Goal: Navigation & Orientation: Find specific page/section

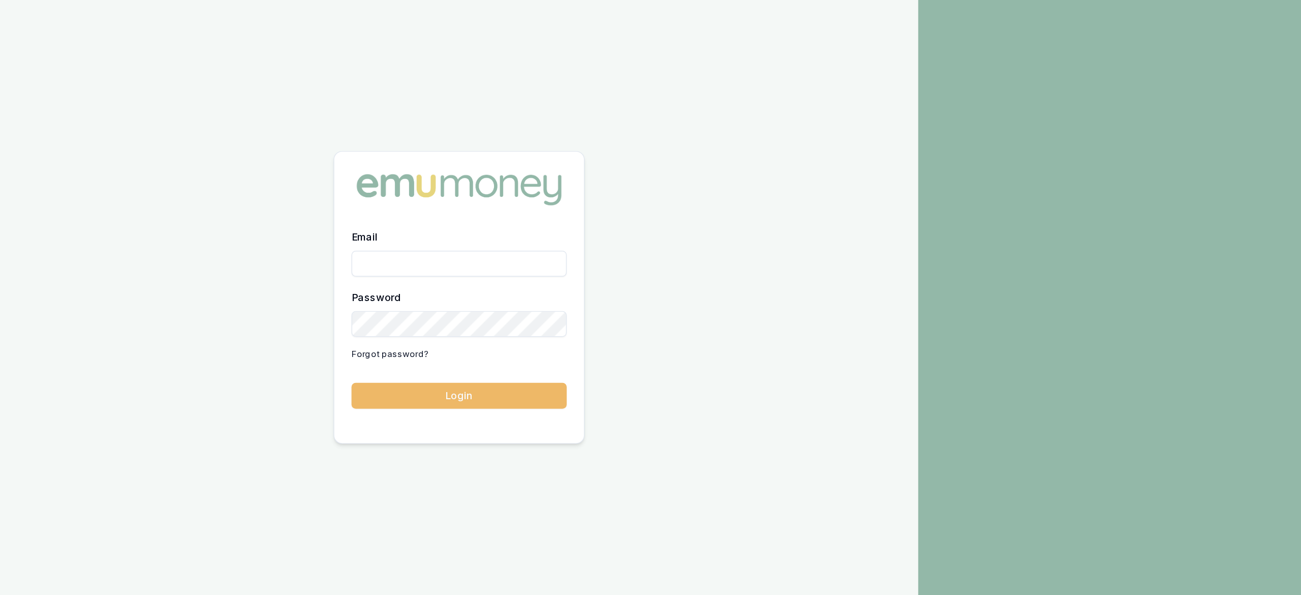
type input "[PERSON_NAME][EMAIL_ADDRESS][PERSON_NAME][DOMAIN_NAME]"
click at [326, 370] on button "Login" at bounding box center [325, 367] width 152 height 18
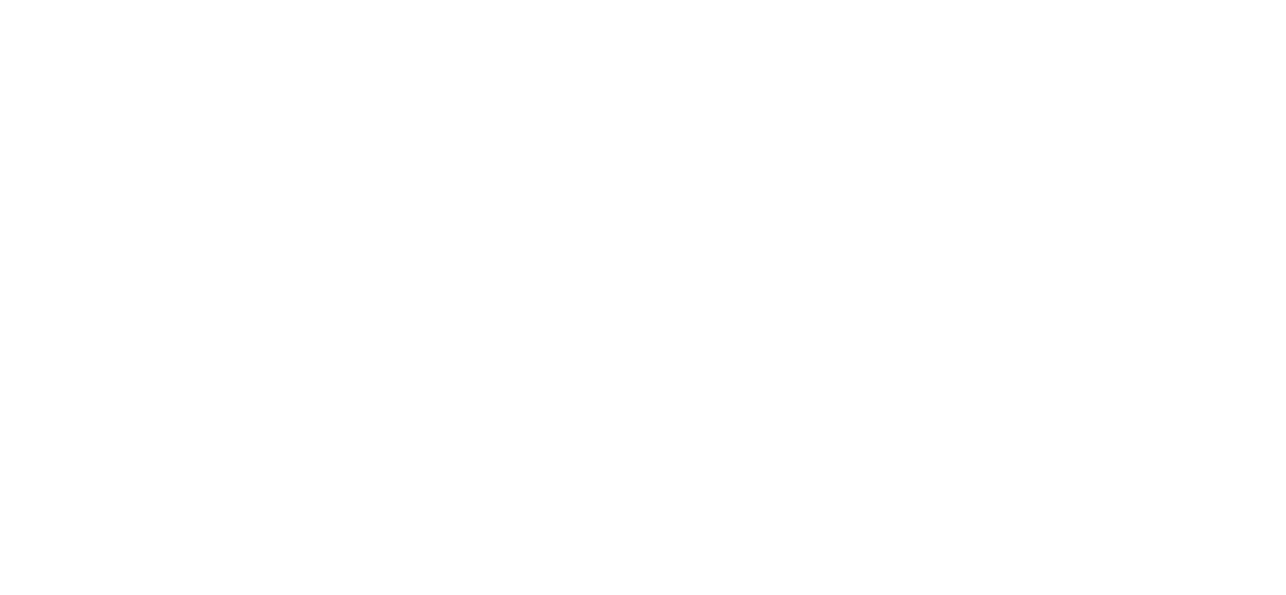
scroll to position [18, 0]
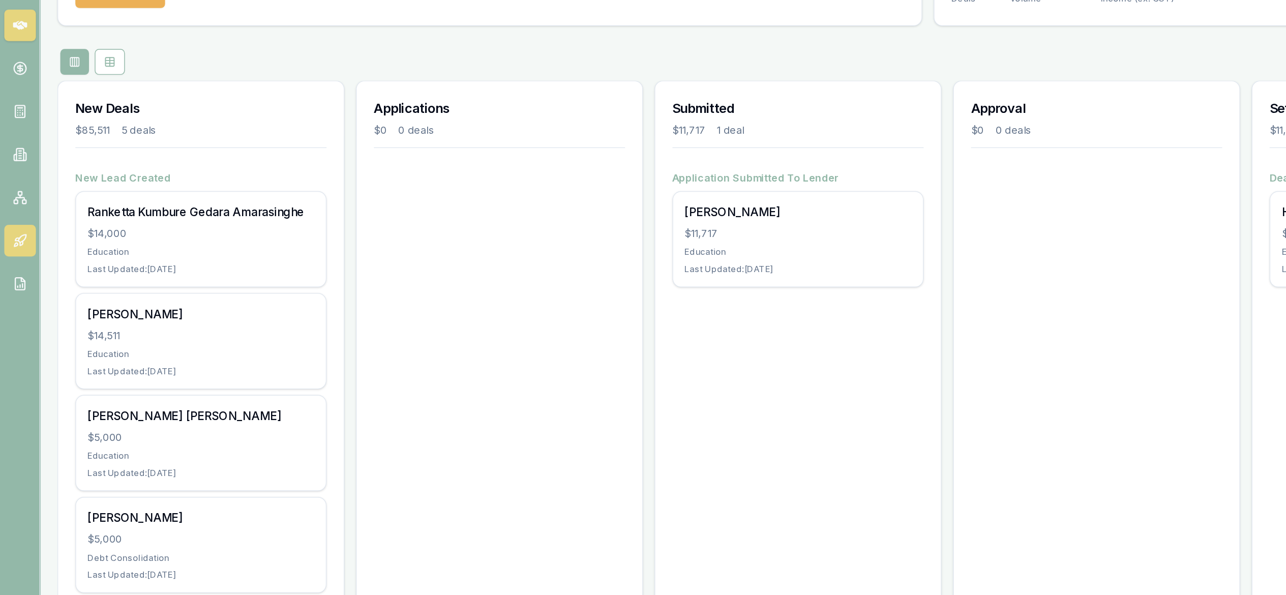
click at [15, 249] on link at bounding box center [14, 257] width 22 height 22
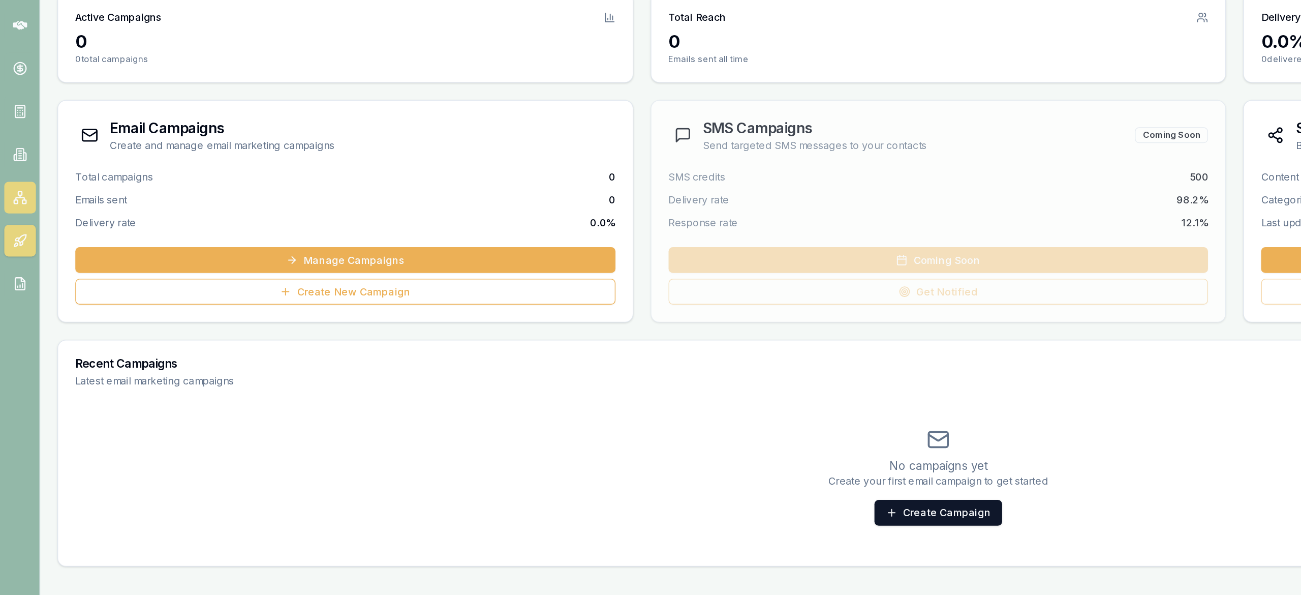
click at [13, 227] on icon at bounding box center [14, 227] width 10 height 10
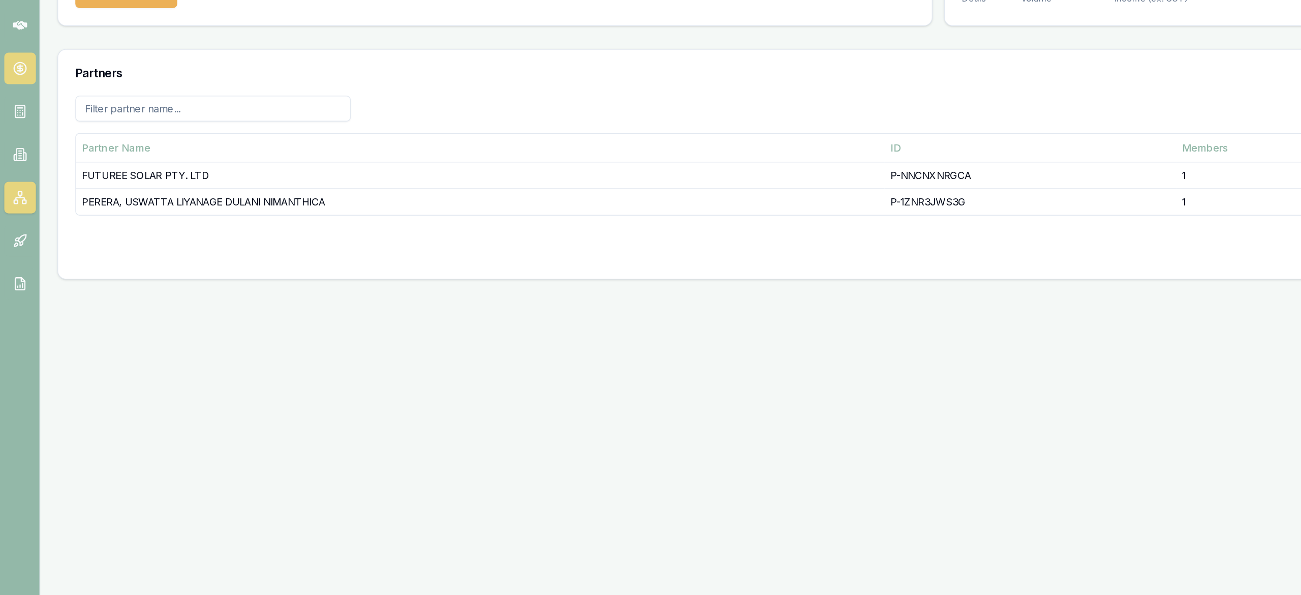
click at [17, 135] on circle at bounding box center [14, 135] width 9 height 9
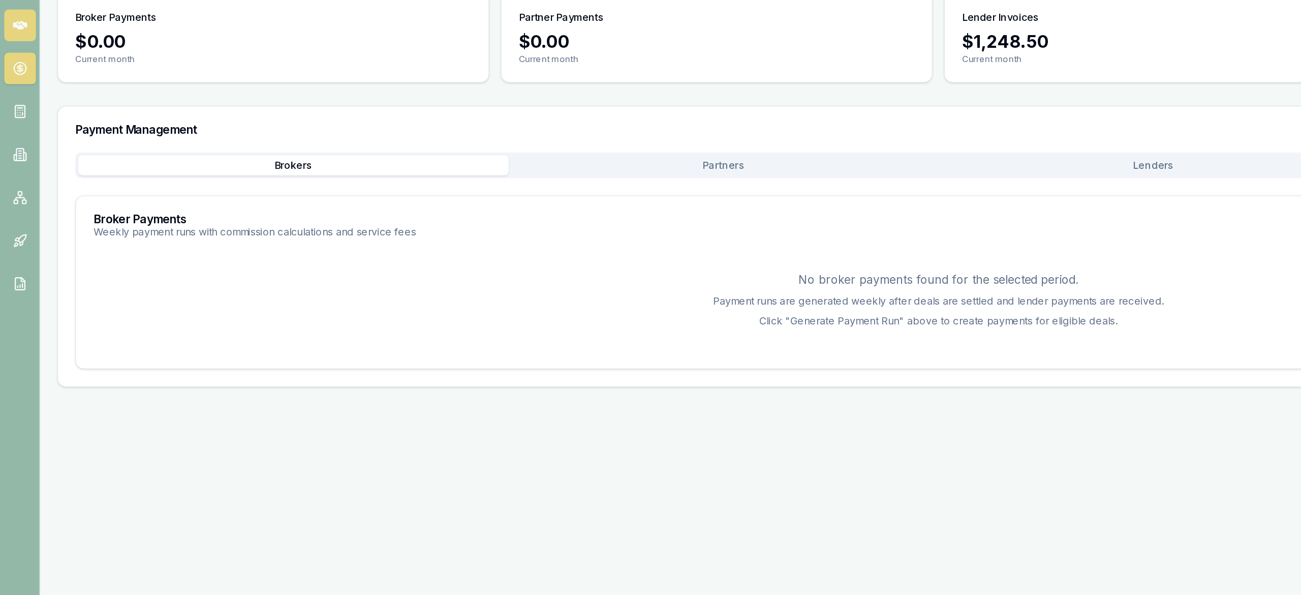
click at [15, 107] on icon at bounding box center [14, 105] width 10 height 6
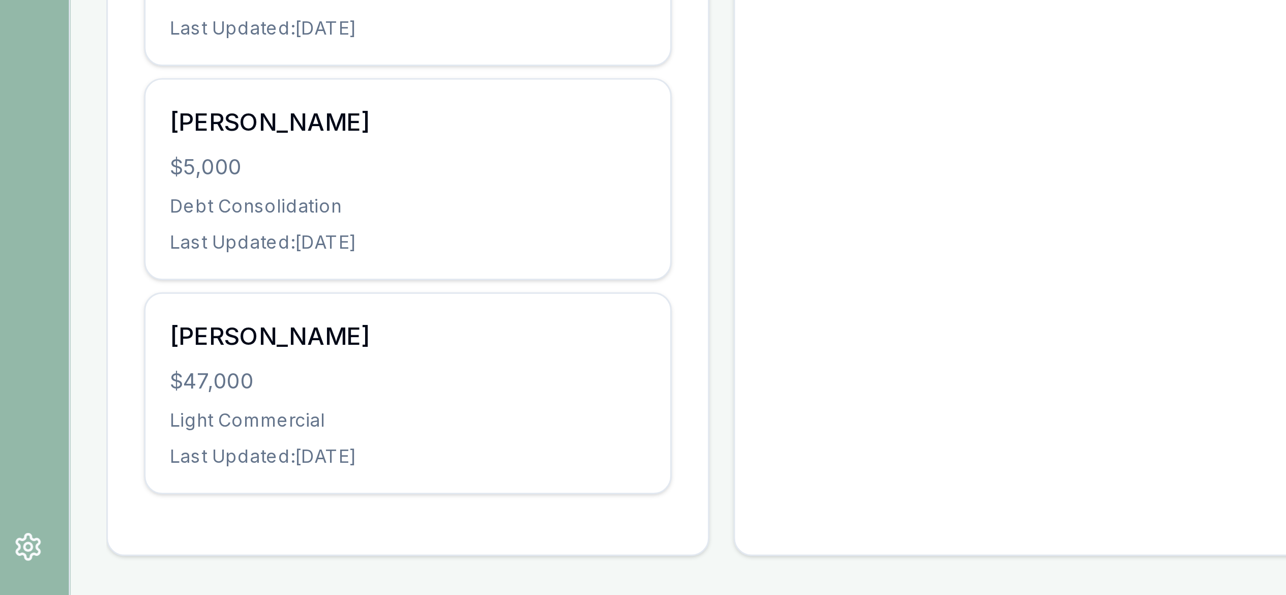
scroll to position [21, 0]
